Goal: Task Accomplishment & Management: Use online tool/utility

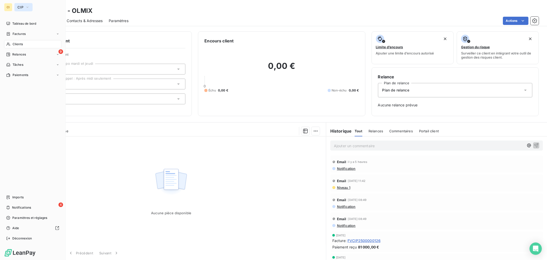
click at [15, 6] on button "CIP" at bounding box center [23, 7] width 18 height 8
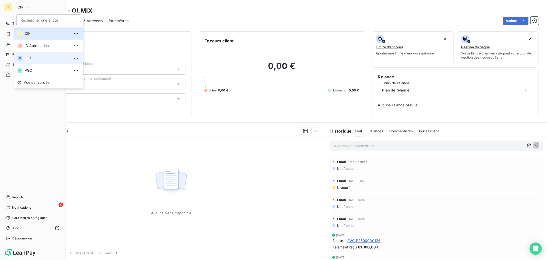
click at [35, 59] on span "OET" at bounding box center [47, 57] width 45 height 5
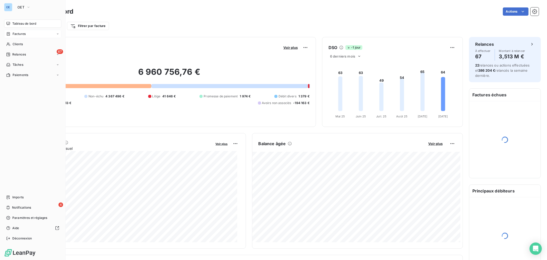
click at [29, 35] on div "Factures" at bounding box center [32, 34] width 57 height 8
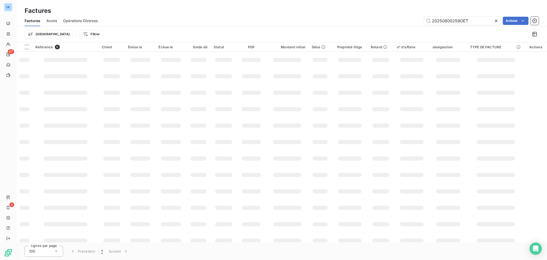
drag, startPoint x: 487, startPoint y: 21, endPoint x: 445, endPoint y: 27, distance: 42.2
click at [445, 27] on div "Factures Avoirs Opérations Diverses 20250800259OET Actions Trier Filtrer" at bounding box center [281, 28] width 531 height 27
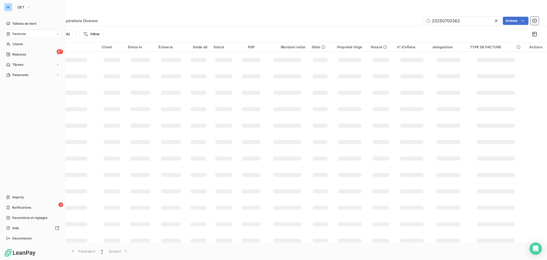
click at [12, 37] on div "Factures" at bounding box center [32, 34] width 57 height 8
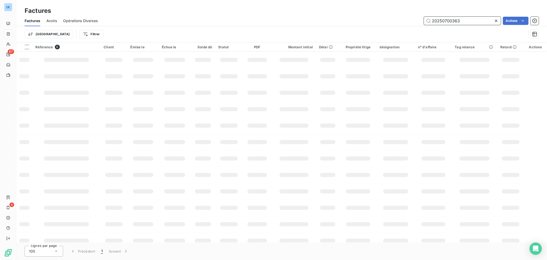
click at [485, 21] on input "20250700363" at bounding box center [462, 21] width 77 height 8
drag, startPoint x: 473, startPoint y: 22, endPoint x: 414, endPoint y: 18, distance: 59.3
click at [430, 21] on input "20250700363" at bounding box center [462, 21] width 77 height 8
paste input "800276"
drag, startPoint x: 461, startPoint y: 21, endPoint x: 408, endPoint y: 23, distance: 52.6
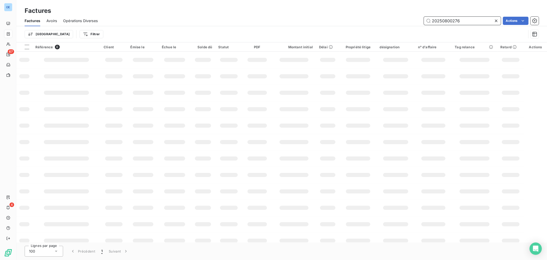
click at [403, 23] on div "20250800276 Actions" at bounding box center [321, 21] width 435 height 8
click at [467, 25] on div "Factures Avoirs Opérations Diverses 20250800276 Actions" at bounding box center [281, 20] width 531 height 11
click at [466, 23] on input "20250800276" at bounding box center [462, 21] width 77 height 8
drag, startPoint x: 460, startPoint y: 21, endPoint x: 466, endPoint y: 19, distance: 5.7
click at [460, 21] on input "20250700363" at bounding box center [462, 21] width 77 height 8
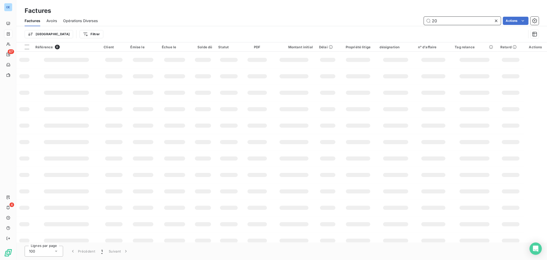
type input "2"
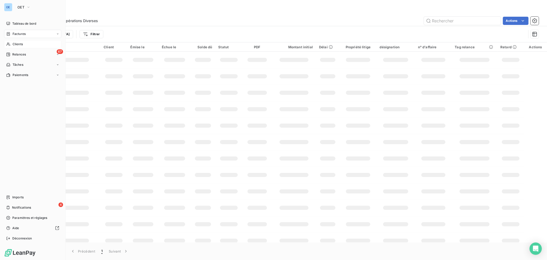
click at [14, 42] on span "Clients" at bounding box center [18, 44] width 10 height 5
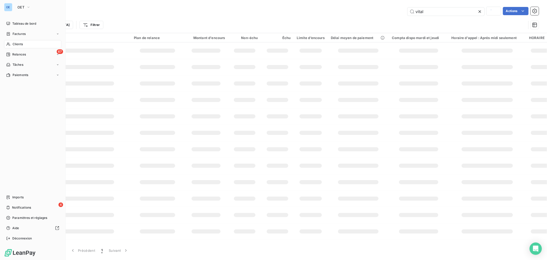
type input "OLMIX"
click at [27, 38] on nav "Tableau de bord Factures Clients 67 Relances Tâches Paiements" at bounding box center [32, 48] width 57 height 59
click at [35, 33] on div "Factures" at bounding box center [32, 34] width 57 height 8
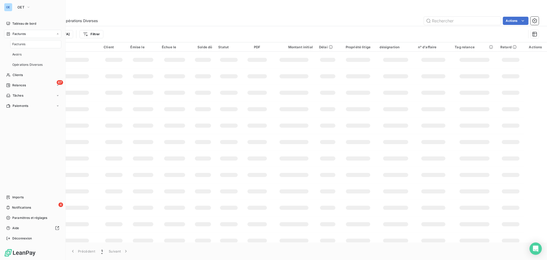
click at [28, 43] on div "Factures" at bounding box center [35, 44] width 51 height 8
click at [10, 22] on icon at bounding box center [8, 24] width 4 height 4
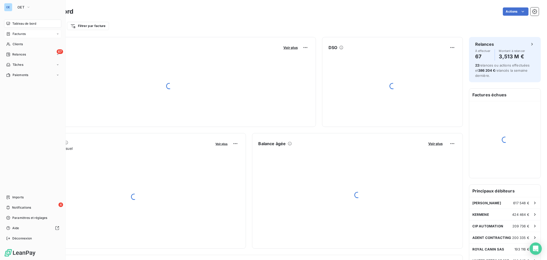
click at [27, 36] on div "Factures" at bounding box center [32, 34] width 57 height 8
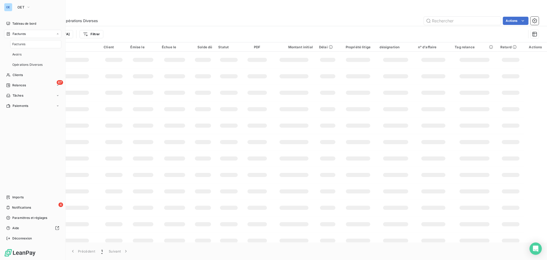
click at [31, 43] on div "Factures" at bounding box center [35, 44] width 51 height 8
click at [10, 35] on icon at bounding box center [8, 34] width 4 height 4
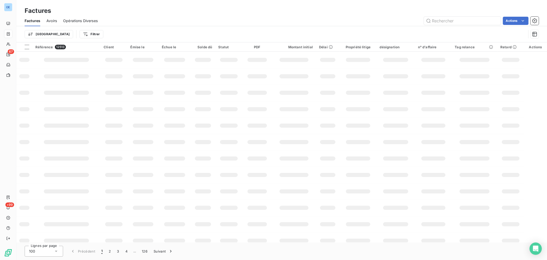
click at [449, 27] on div "Trier Filtrer" at bounding box center [282, 34] width 514 height 16
click at [452, 23] on input "text" at bounding box center [462, 21] width 77 height 8
type input "20250700363"
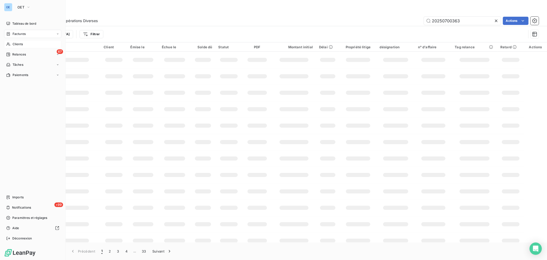
click at [12, 44] on div "Clients" at bounding box center [32, 44] width 57 height 8
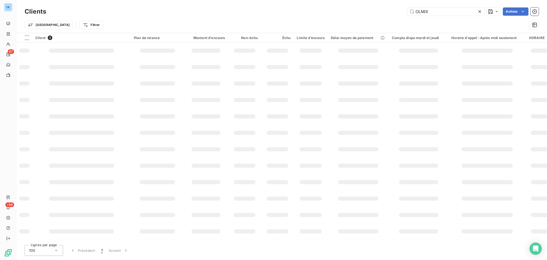
drag, startPoint x: 436, startPoint y: 12, endPoint x: 388, endPoint y: 12, distance: 48.7
click at [388, 12] on div "OLMIX Actions" at bounding box center [295, 11] width 486 height 8
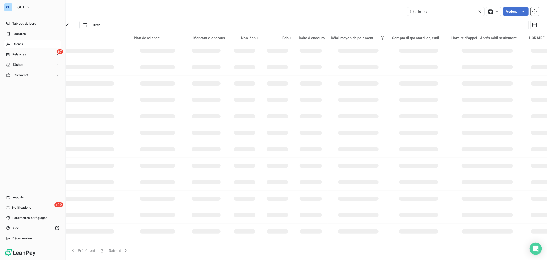
click at [26, 44] on div "Clients" at bounding box center [32, 44] width 57 height 8
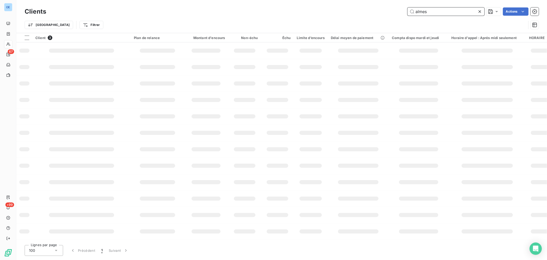
click at [432, 12] on input "almes" at bounding box center [445, 11] width 77 height 8
click at [439, 14] on input "almes" at bounding box center [445, 11] width 77 height 8
type input "a"
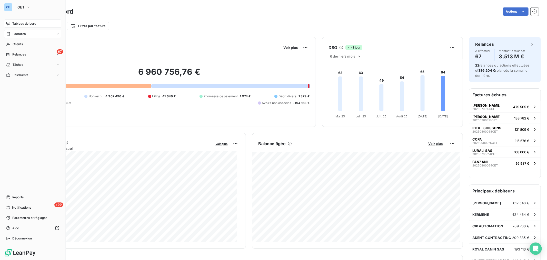
click at [14, 34] on span "Factures" at bounding box center [19, 34] width 13 height 5
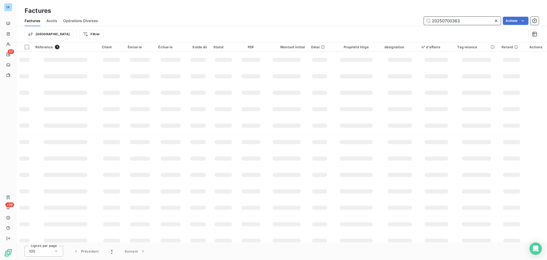
click at [470, 18] on input "20250700363" at bounding box center [462, 21] width 77 height 8
type input "20250700363"
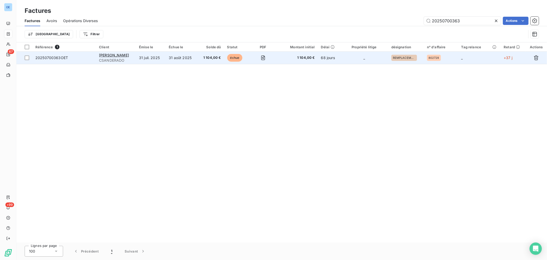
click at [181, 59] on td "31 août 2025" at bounding box center [182, 58] width 32 height 12
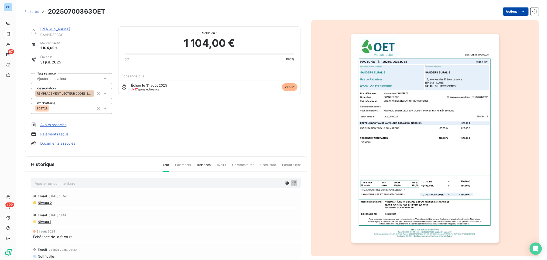
click at [510, 12] on html "OE 67 +99 Factures 20250700363OET Actions SANDERS EURALIS CSANDERADO Montant in…" at bounding box center [273, 130] width 547 height 260
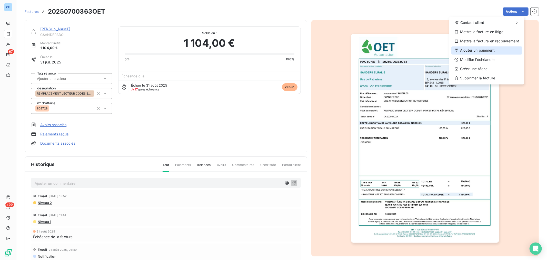
click at [500, 49] on div "Ajouter un paiement" at bounding box center [486, 50] width 71 height 8
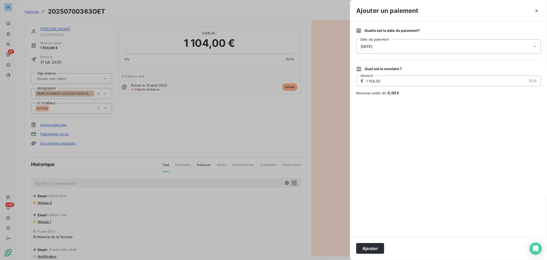
click at [381, 50] on div "07/10/2025" at bounding box center [448, 46] width 185 height 14
click at [392, 100] on button "8" at bounding box center [391, 99] width 10 height 10
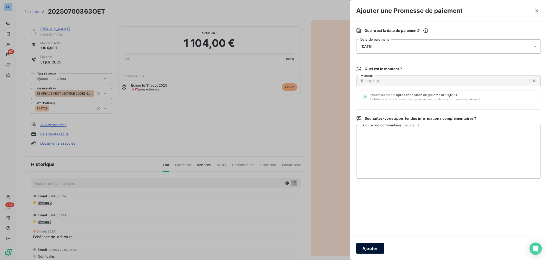
click at [374, 244] on button "Ajouter" at bounding box center [370, 248] width 28 height 11
